Goal: Book appointment/travel/reservation

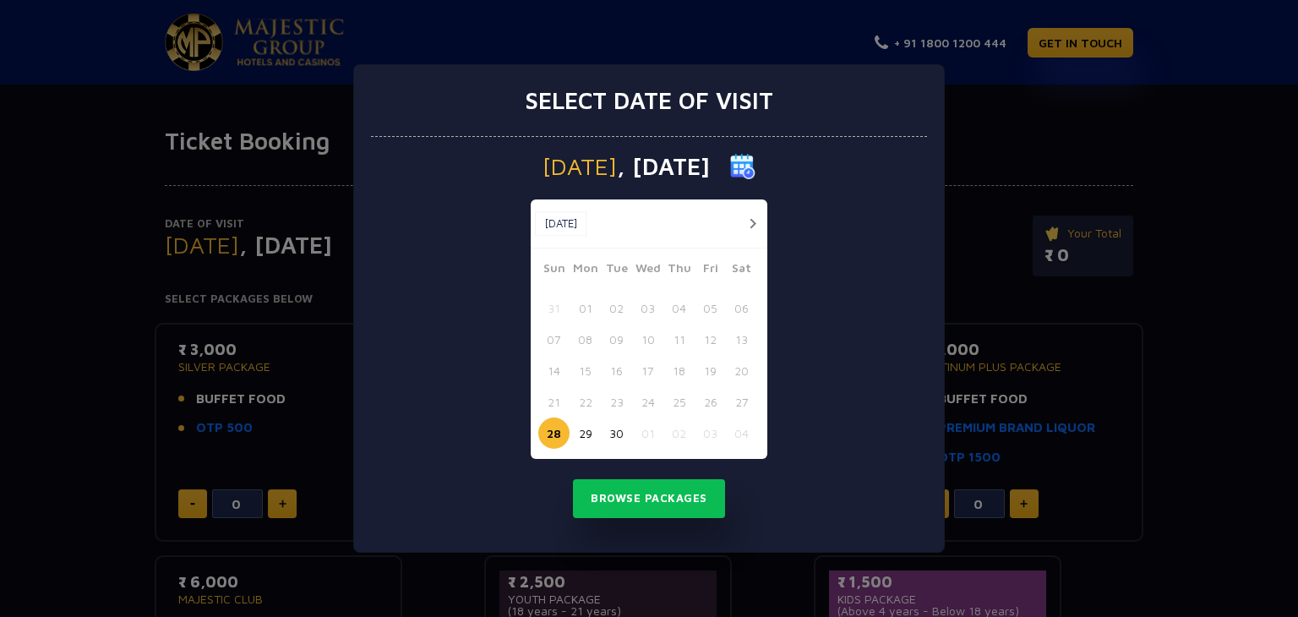
click at [758, 222] on button "button" at bounding box center [752, 223] width 21 height 21
click at [645, 308] on button "01" at bounding box center [647, 307] width 31 height 31
click at [707, 308] on button "03" at bounding box center [710, 307] width 31 height 31
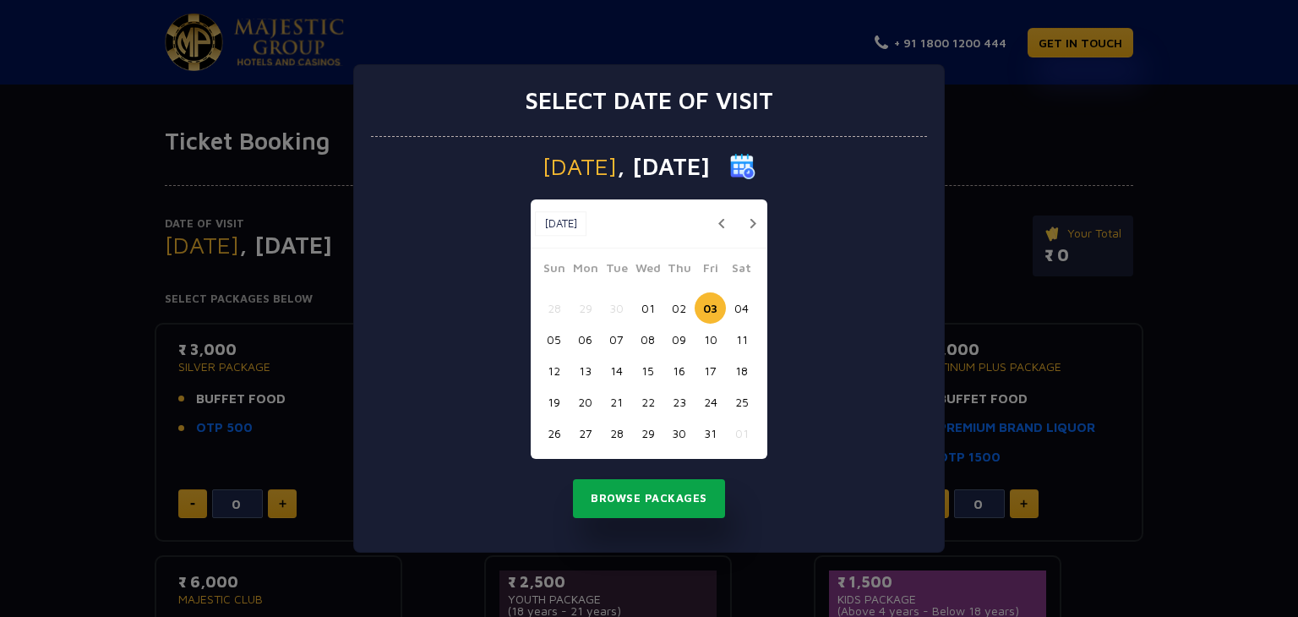
click at [634, 504] on button "Browse Packages" at bounding box center [649, 498] width 152 height 39
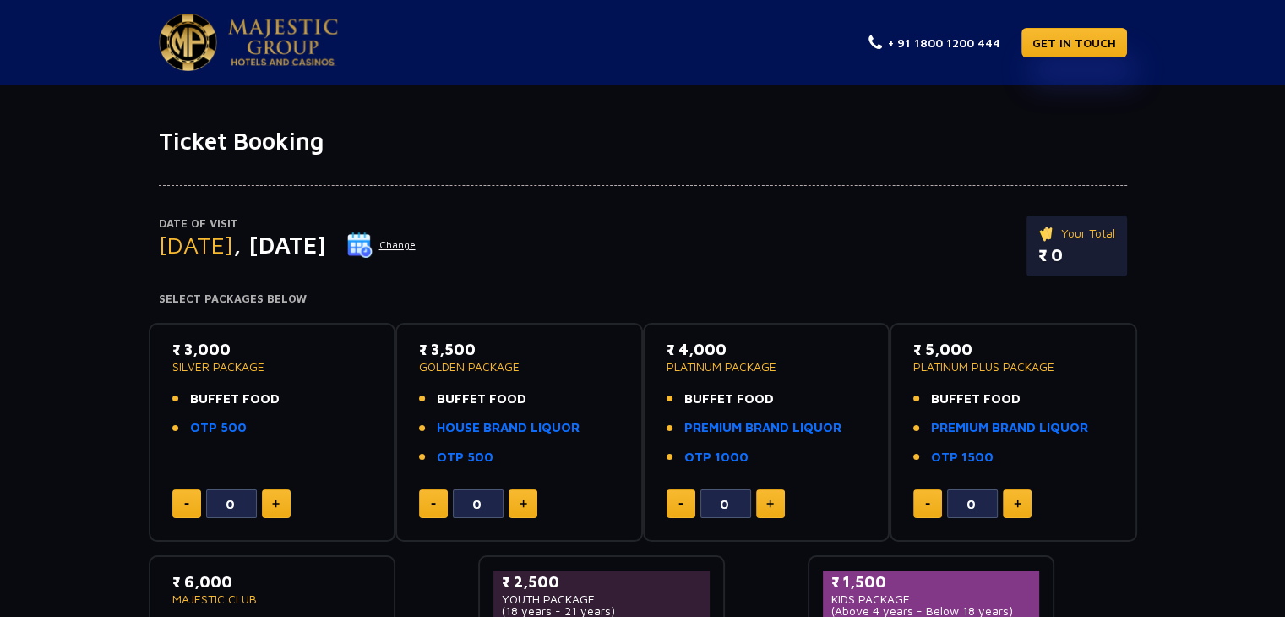
click at [373, 244] on img at bounding box center [359, 244] width 25 height 25
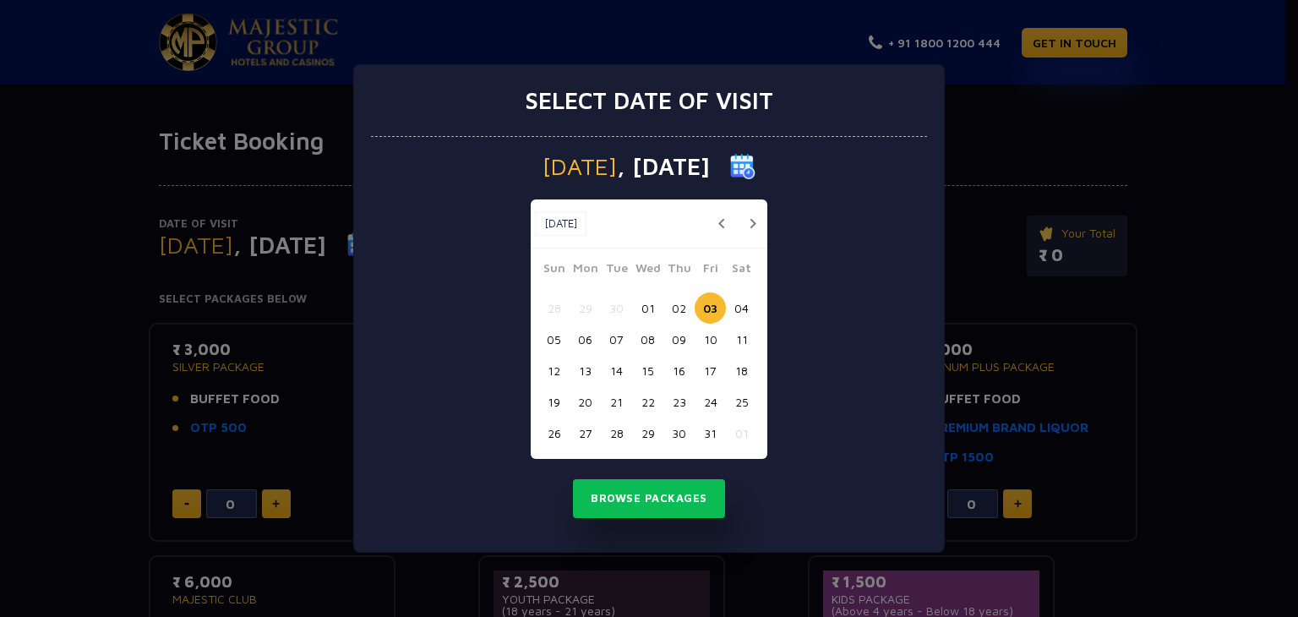
click at [644, 302] on button "01" at bounding box center [647, 307] width 31 height 31
click at [630, 499] on button "Browse Packages" at bounding box center [649, 498] width 152 height 39
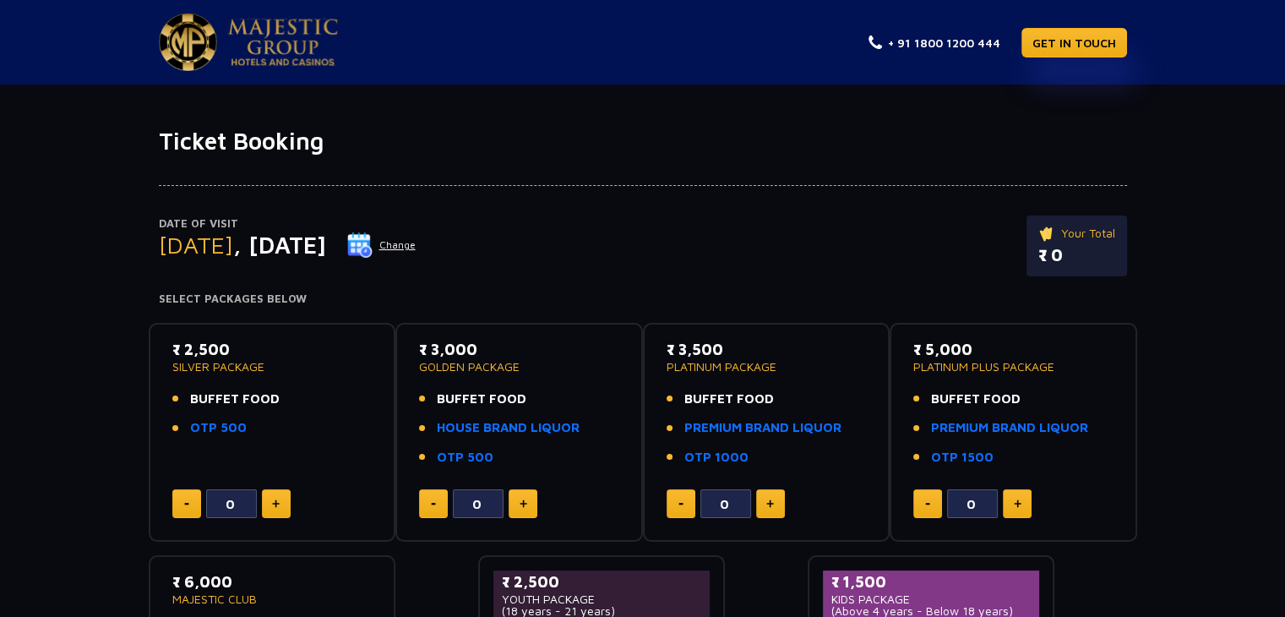
click at [373, 237] on img at bounding box center [359, 244] width 25 height 25
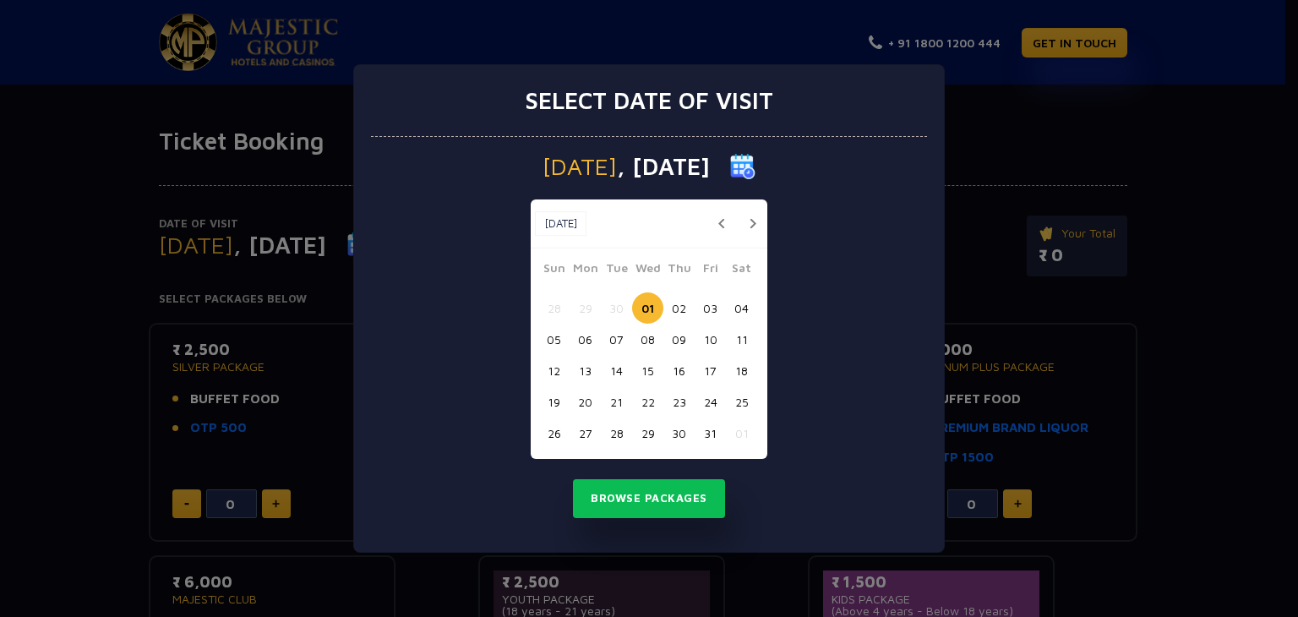
click at [717, 221] on button "button" at bounding box center [721, 223] width 21 height 21
click at [616, 430] on button "30" at bounding box center [616, 432] width 31 height 31
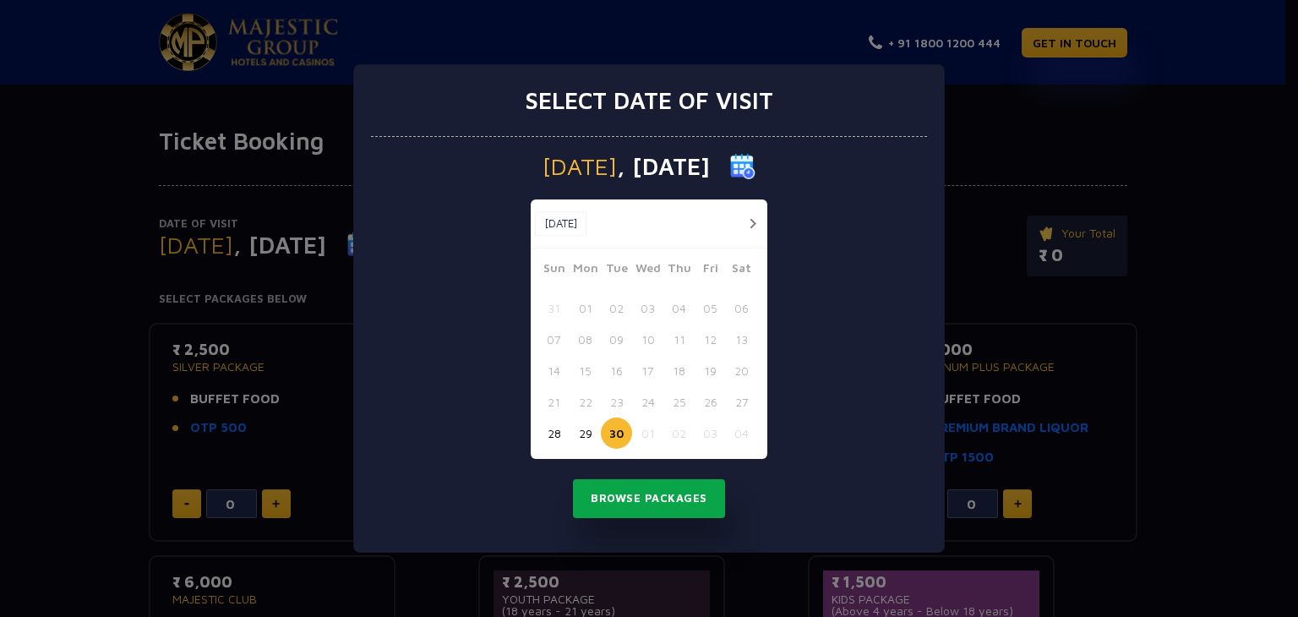
click at [637, 499] on button "Browse Packages" at bounding box center [649, 498] width 152 height 39
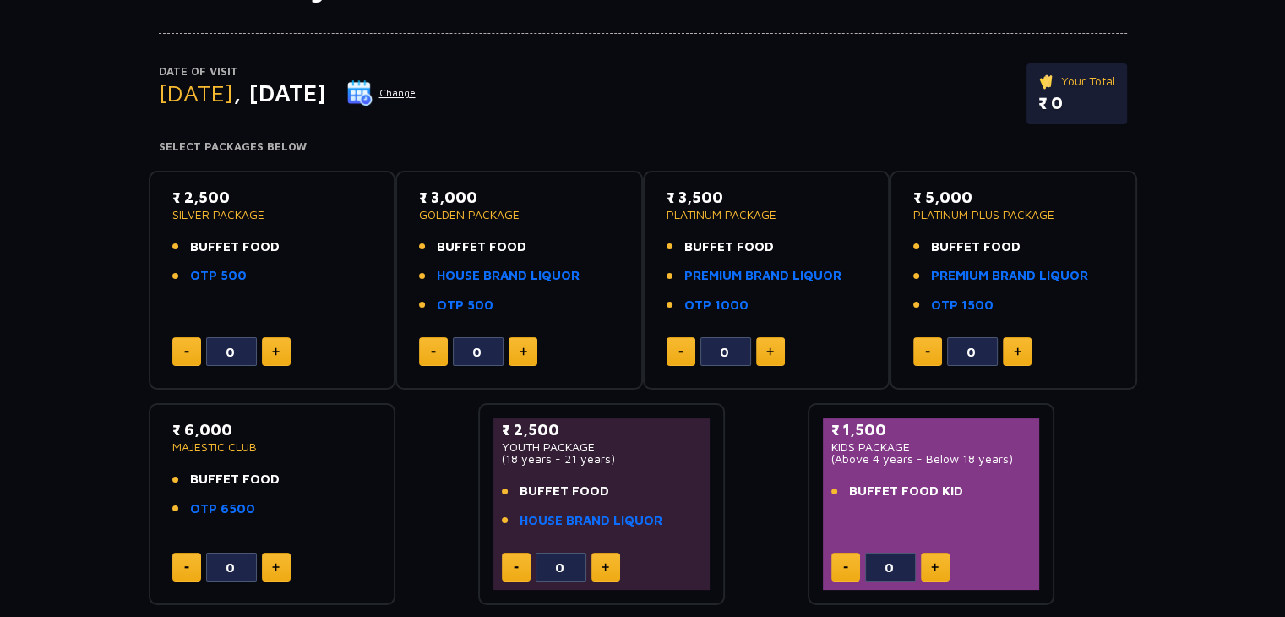
scroll to position [155, 0]
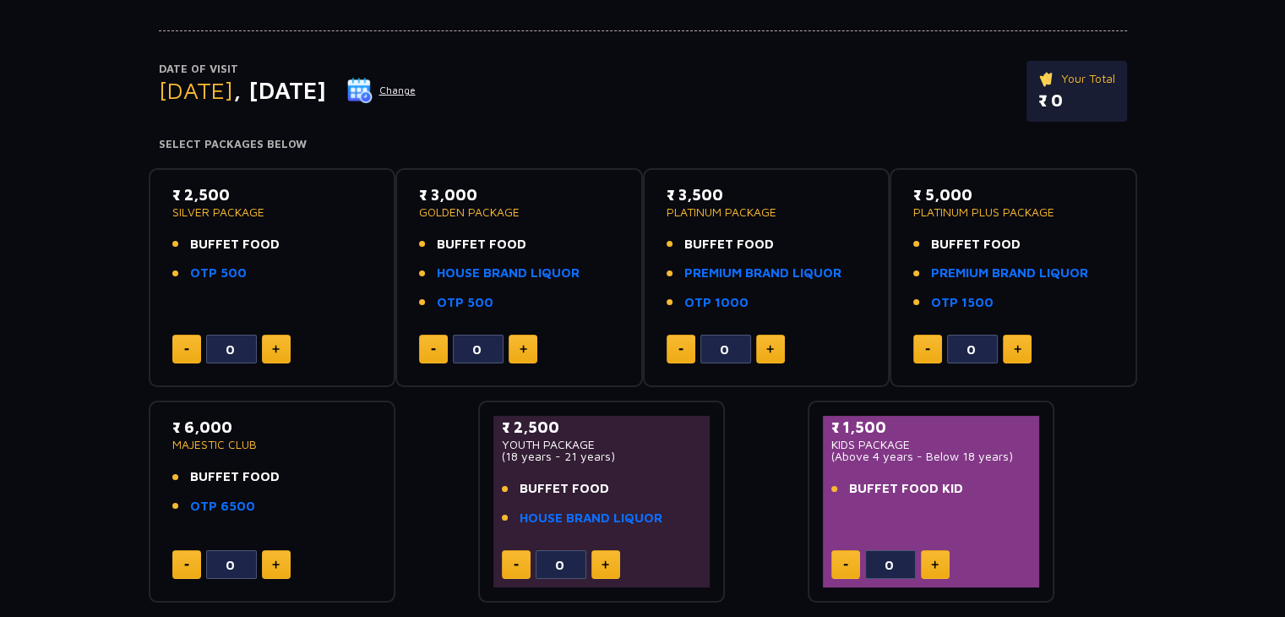
click at [417, 95] on button "Change" at bounding box center [381, 90] width 70 height 27
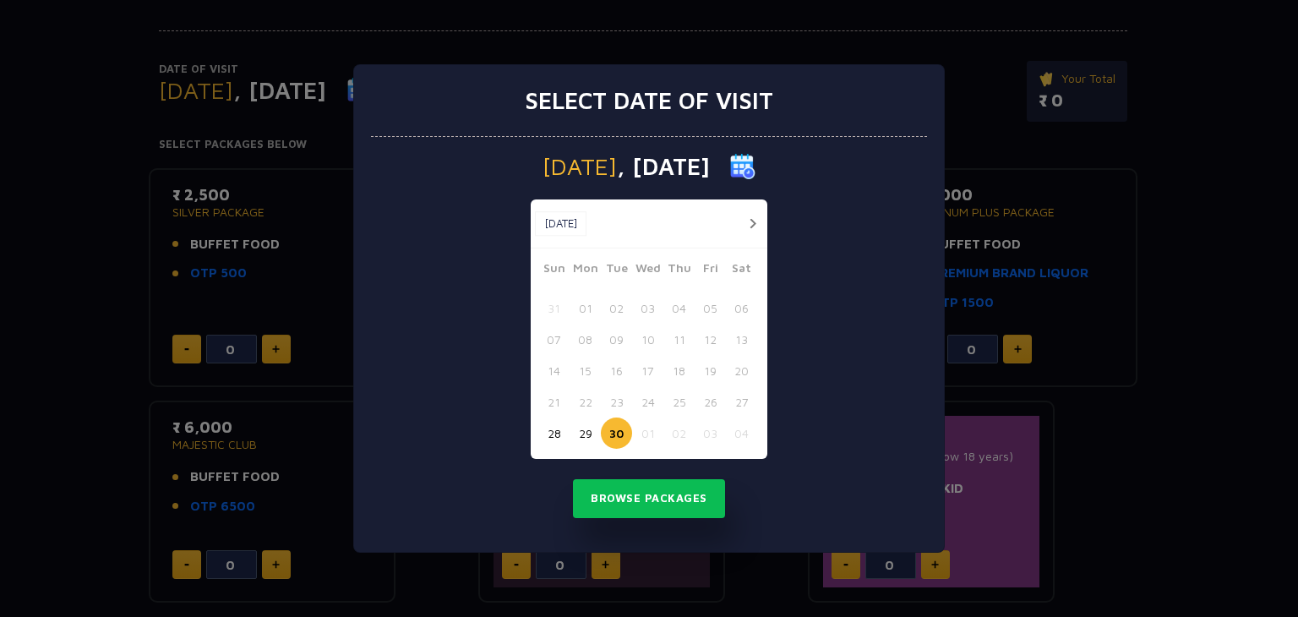
click at [558, 433] on button "28" at bounding box center [553, 432] width 31 height 31
click at [637, 515] on button "Browse Packages" at bounding box center [649, 498] width 152 height 39
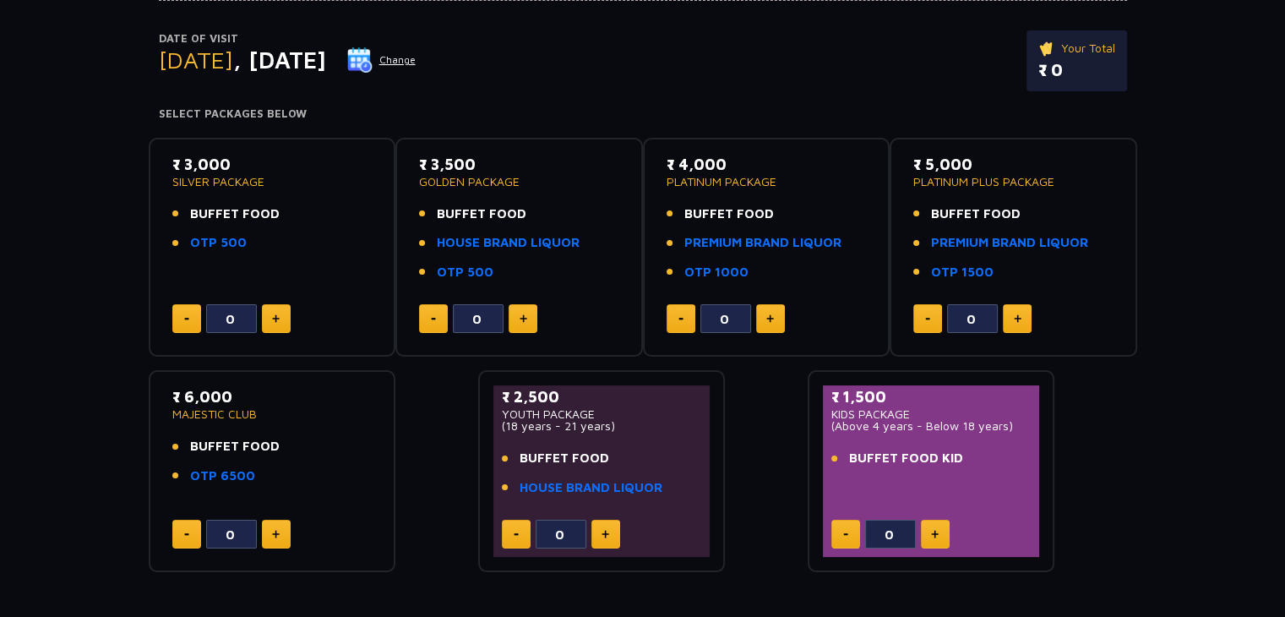
scroll to position [193, 0]
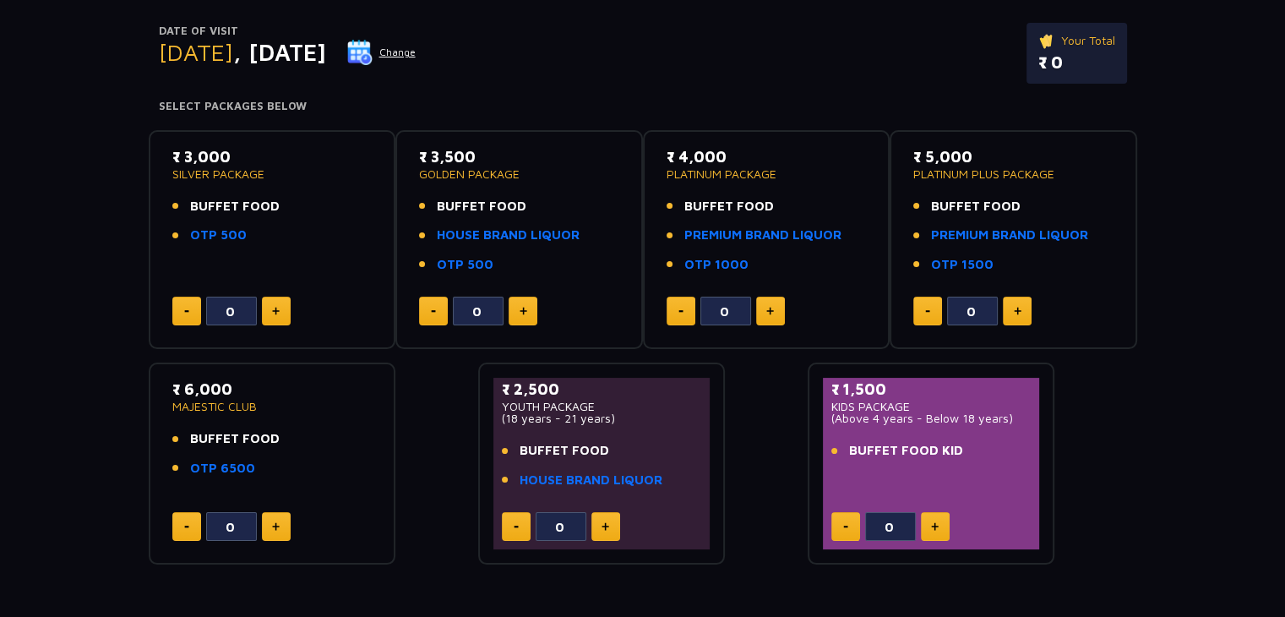
click at [373, 58] on img at bounding box center [359, 52] width 25 height 25
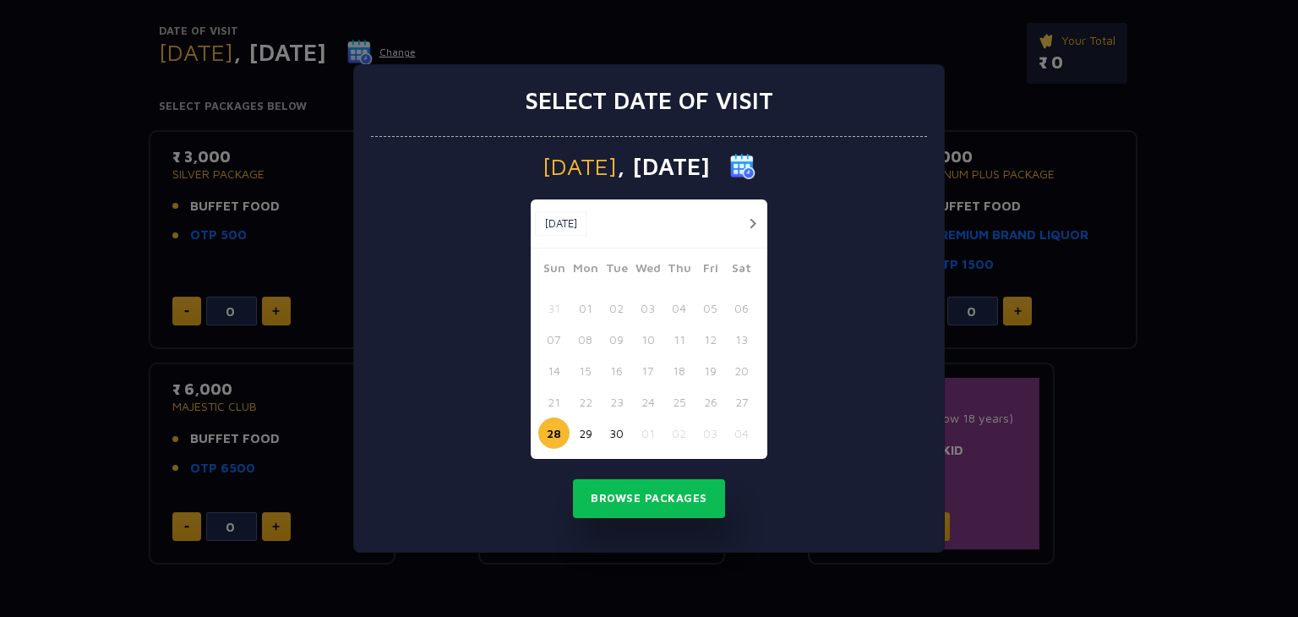
click at [585, 428] on button "29" at bounding box center [585, 432] width 31 height 31
click at [663, 499] on button "Browse Packages" at bounding box center [649, 498] width 152 height 39
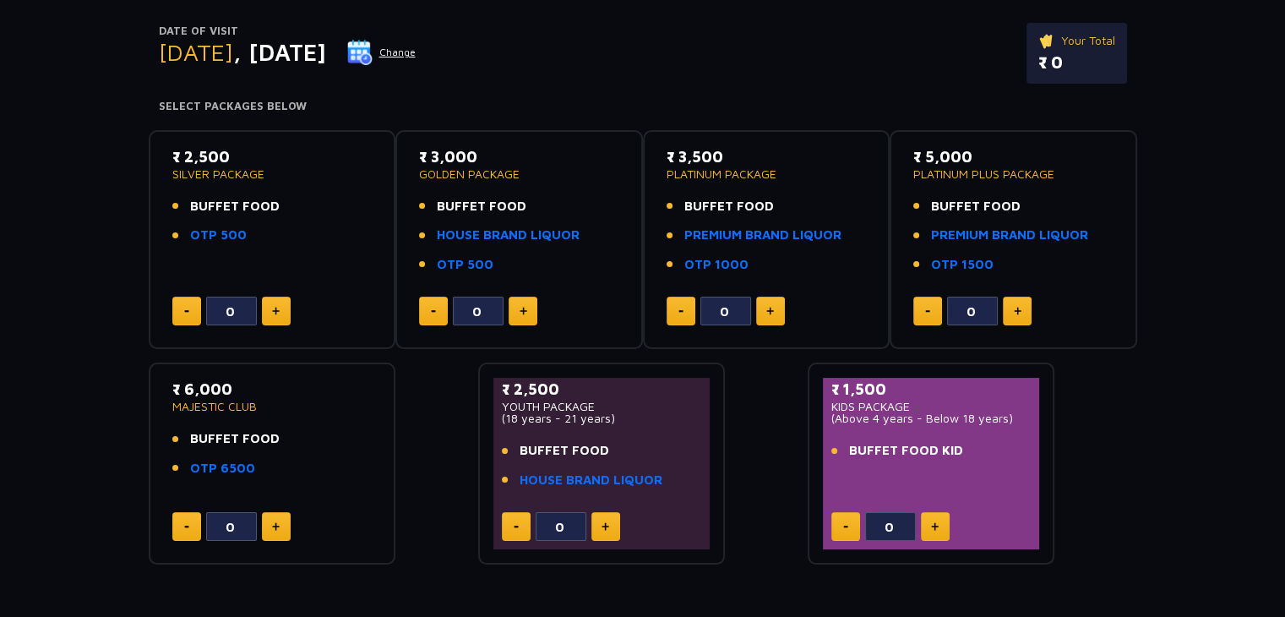
scroll to position [0, 0]
